Goal: Information Seeking & Learning: Find specific page/section

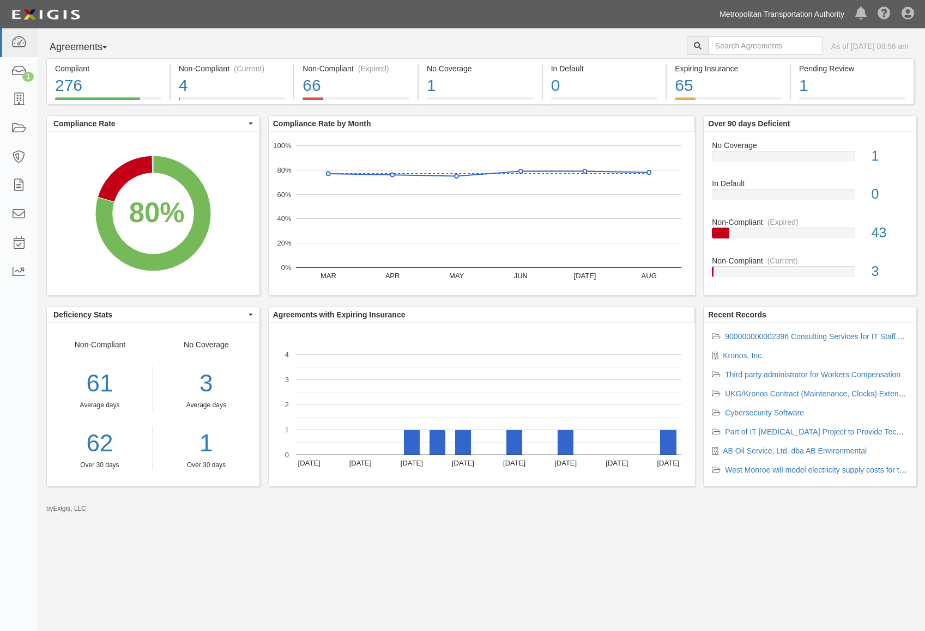
click at [780, 14] on link "Metropolitan Transportation Authority" at bounding box center [782, 14] width 136 height 22
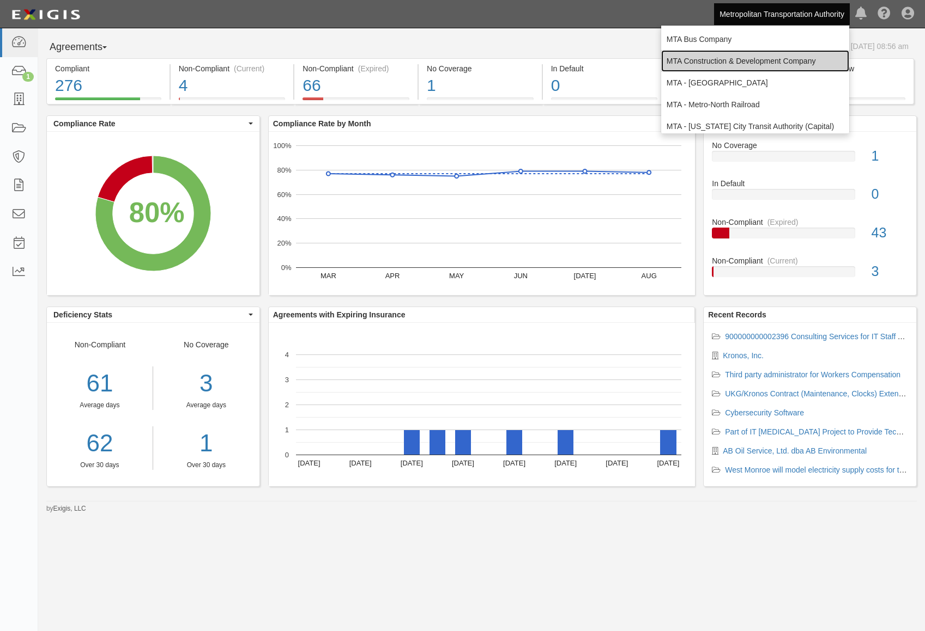
click at [765, 59] on link "MTA Construction & Development Company" at bounding box center [755, 61] width 188 height 22
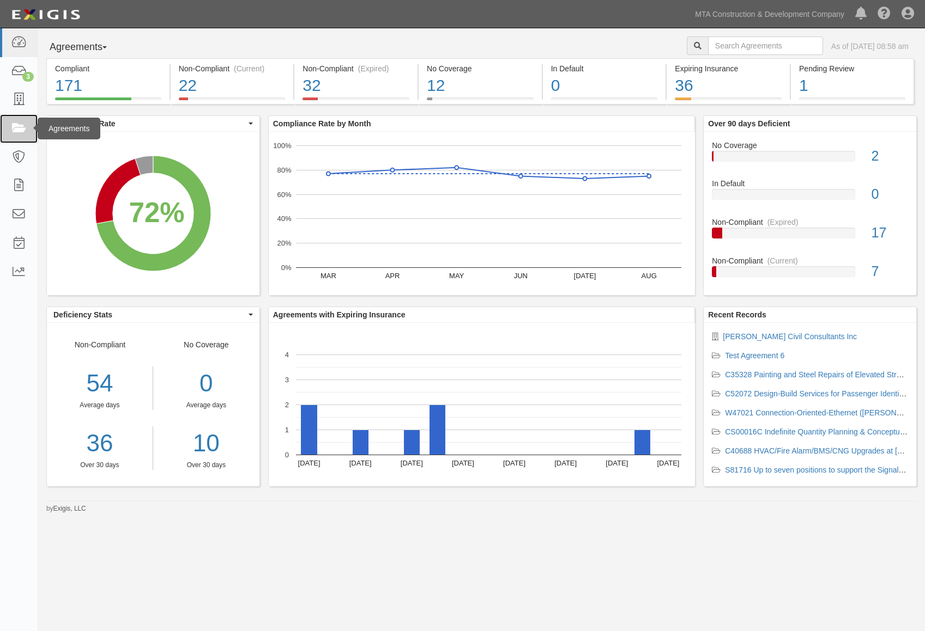
click at [25, 125] on icon at bounding box center [18, 129] width 15 height 13
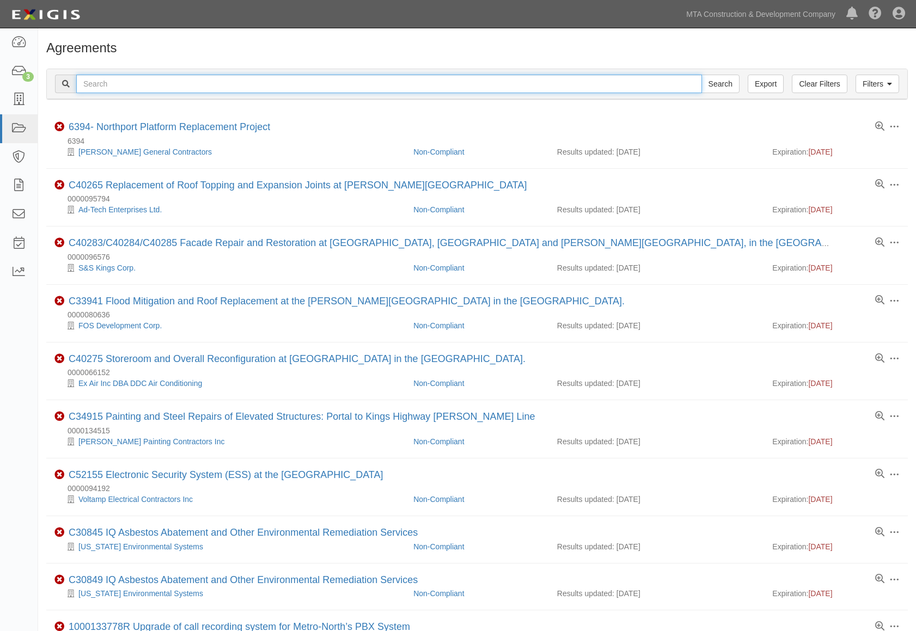
click at [107, 88] on input "text" at bounding box center [389, 84] width 626 height 19
type input "test"
click at [702, 75] on input "Search" at bounding box center [721, 84] width 38 height 19
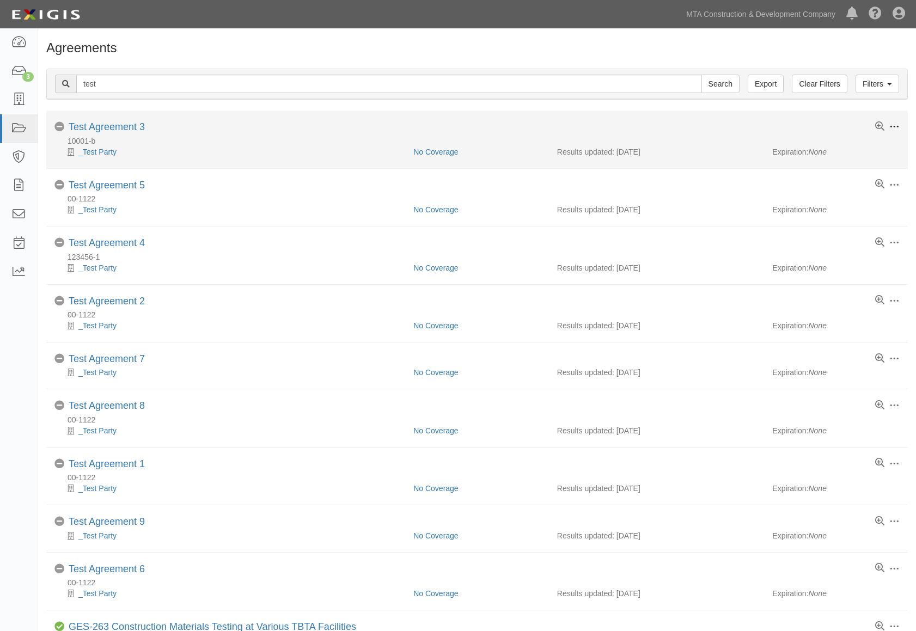
click at [894, 127] on span at bounding box center [895, 127] width 10 height 10
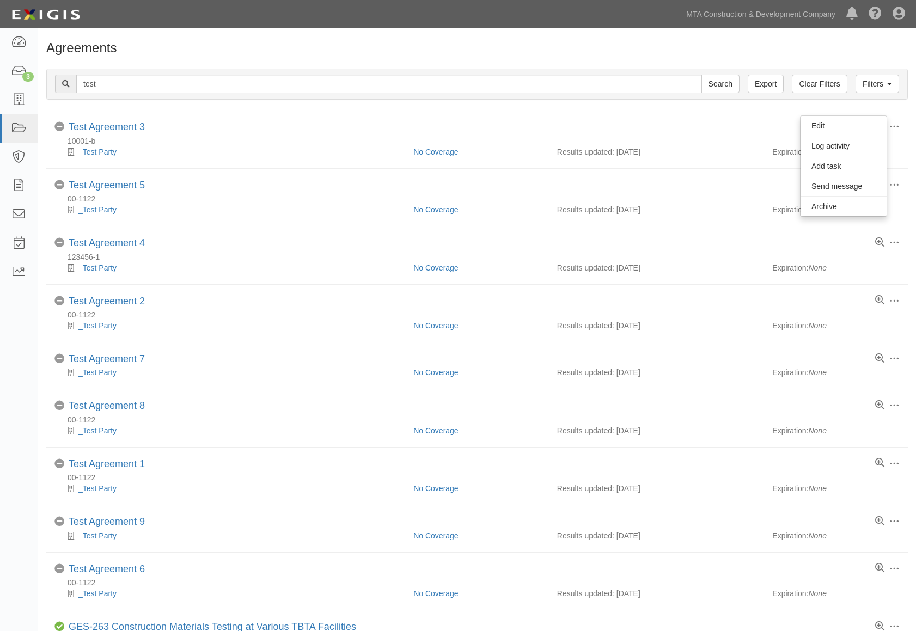
click at [652, 52] on h1 "Agreements" at bounding box center [477, 48] width 862 height 14
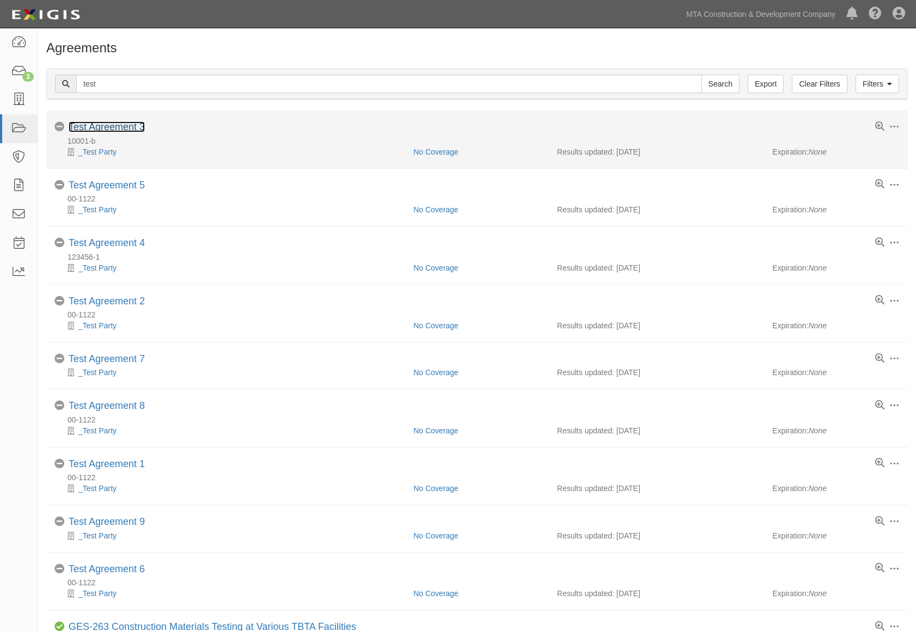
click at [115, 125] on link "Test Agreement 3" at bounding box center [107, 126] width 76 height 11
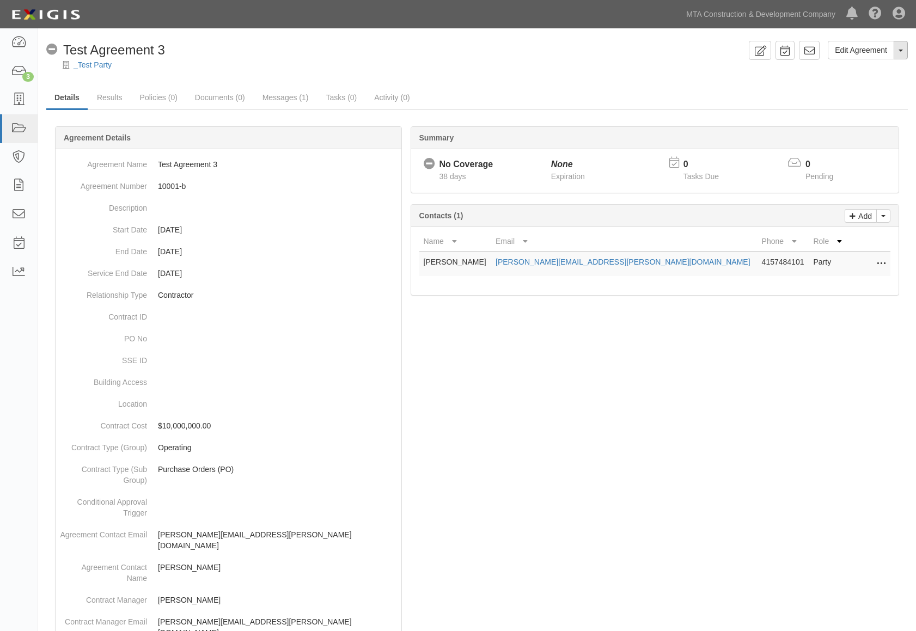
click at [904, 49] on button "Toggle Agreement Dropdown" at bounding box center [901, 50] width 14 height 19
click at [99, 64] on link "_Test Party" at bounding box center [93, 64] width 38 height 9
